Goal: Task Accomplishment & Management: Use online tool/utility

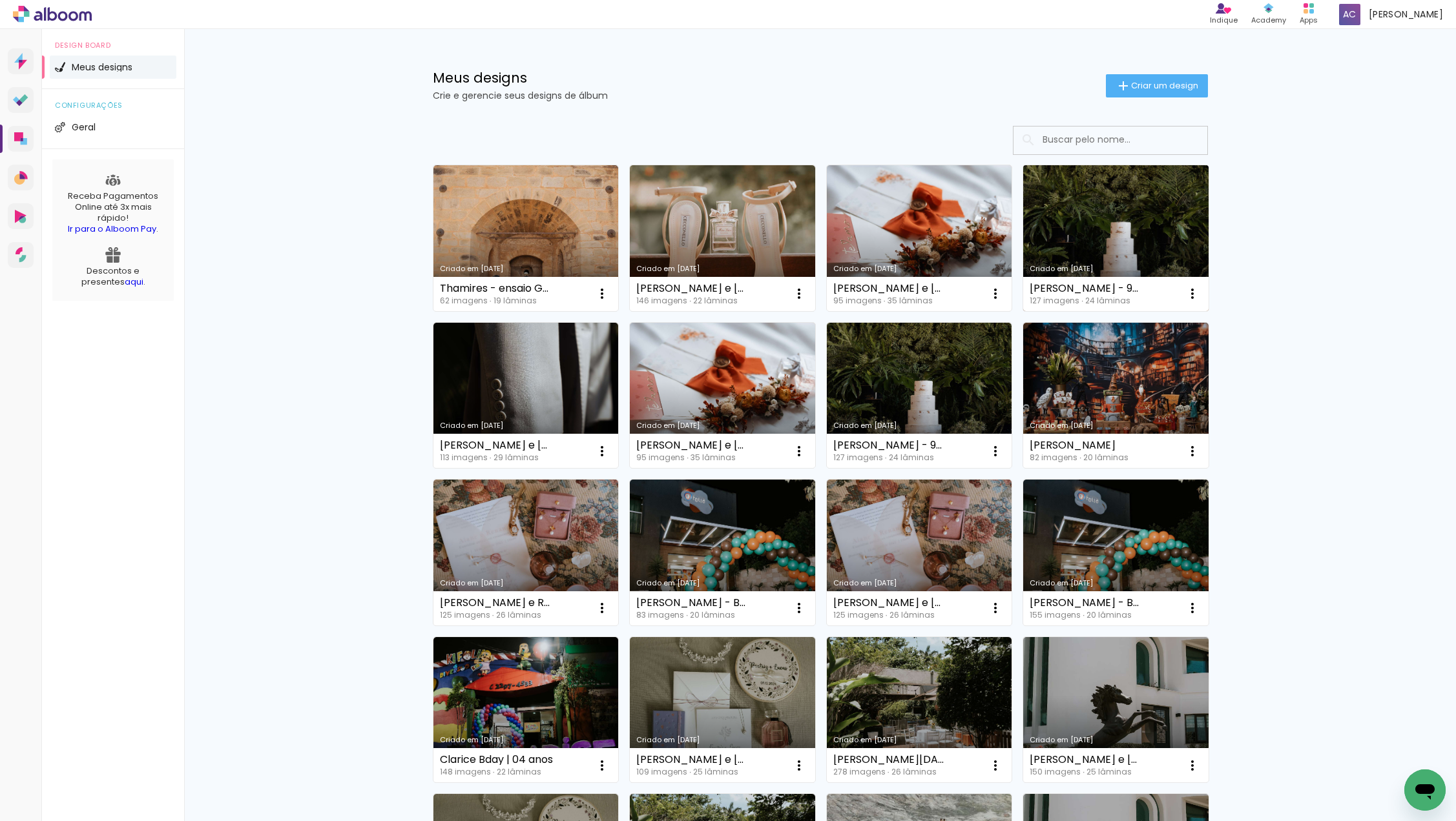
click at [1074, 225] on link "Criado em [DATE]" at bounding box center [1116, 238] width 186 height 146
